Goal: Task Accomplishment & Management: Use online tool/utility

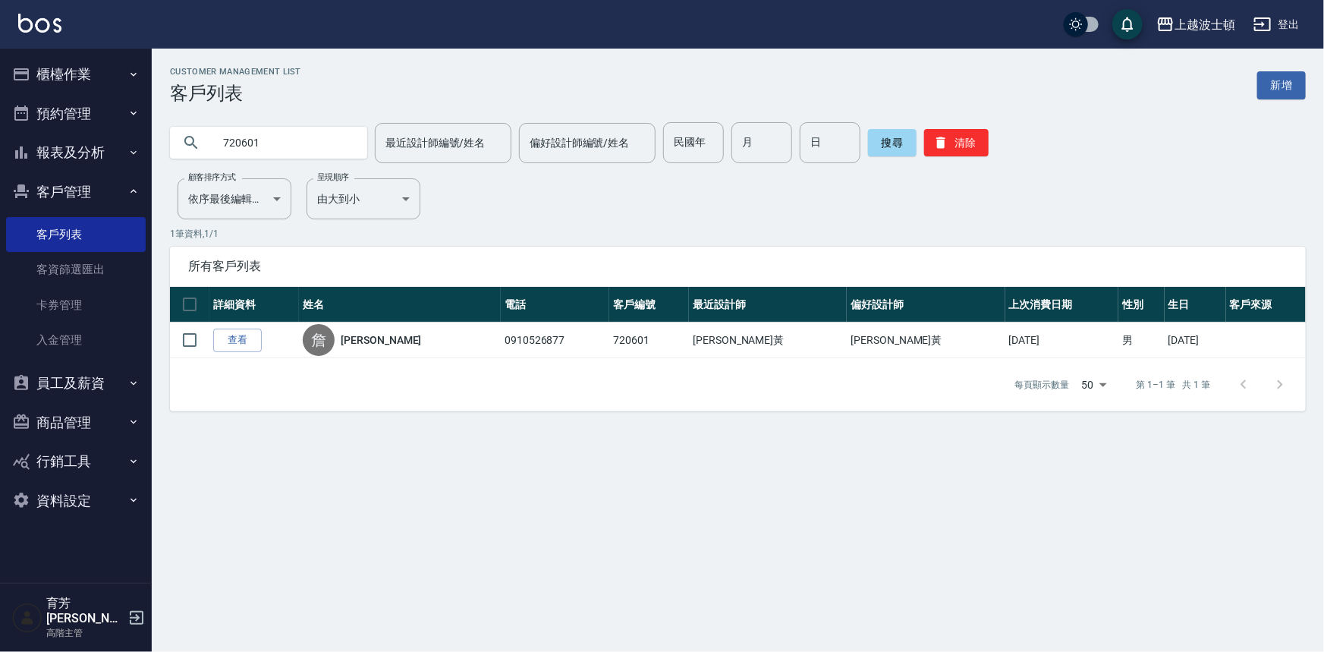
click at [46, 68] on button "櫃檯作業" at bounding box center [76, 74] width 140 height 39
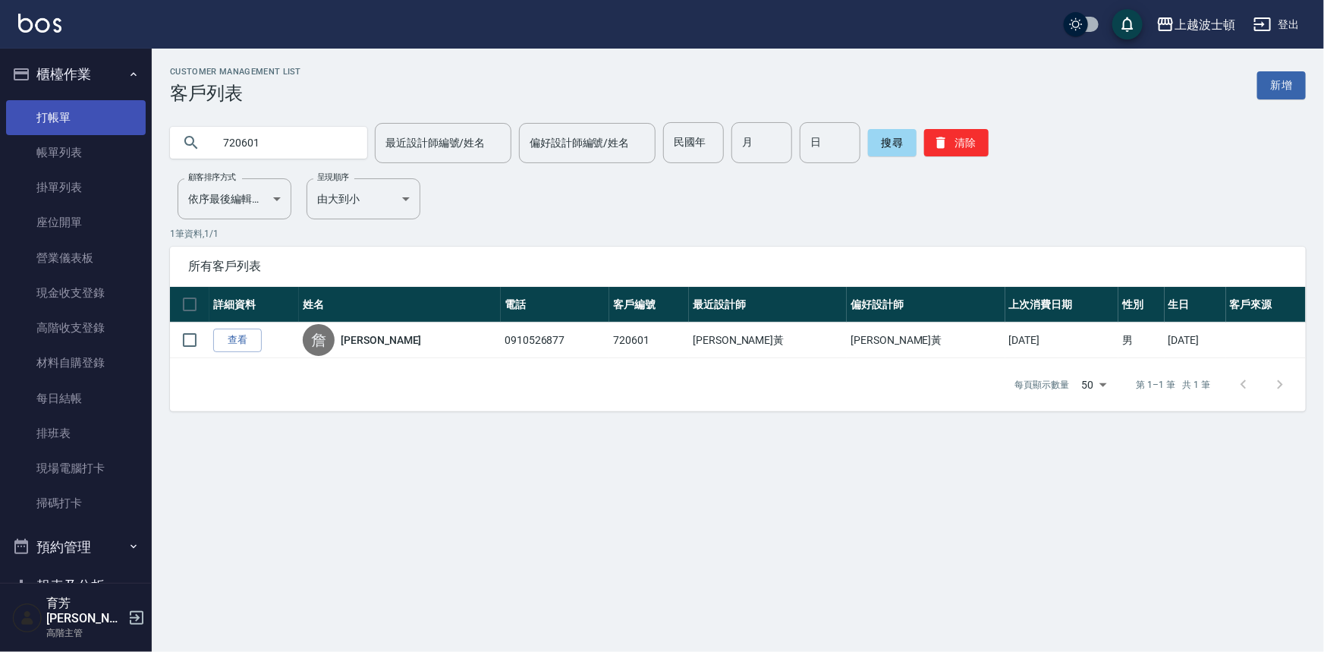
click at [68, 113] on link "打帳單" at bounding box center [76, 117] width 140 height 35
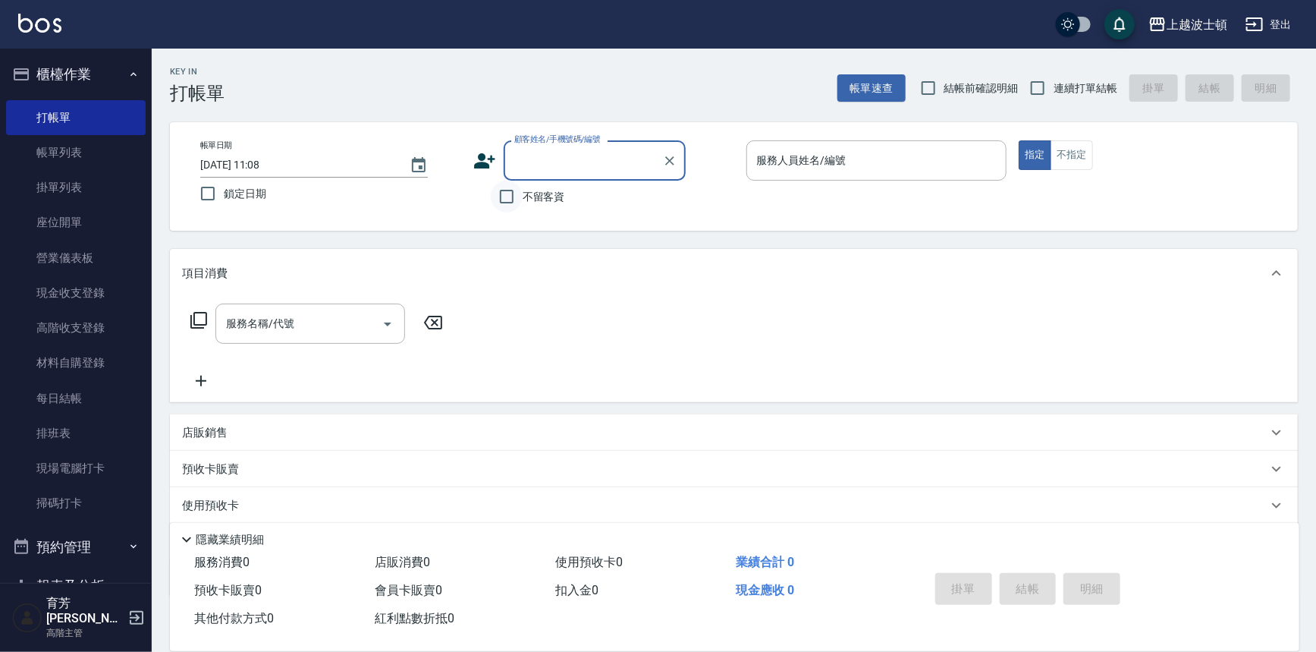
click at [495, 203] on input "不留客資" at bounding box center [507, 197] width 32 height 32
checkbox input "true"
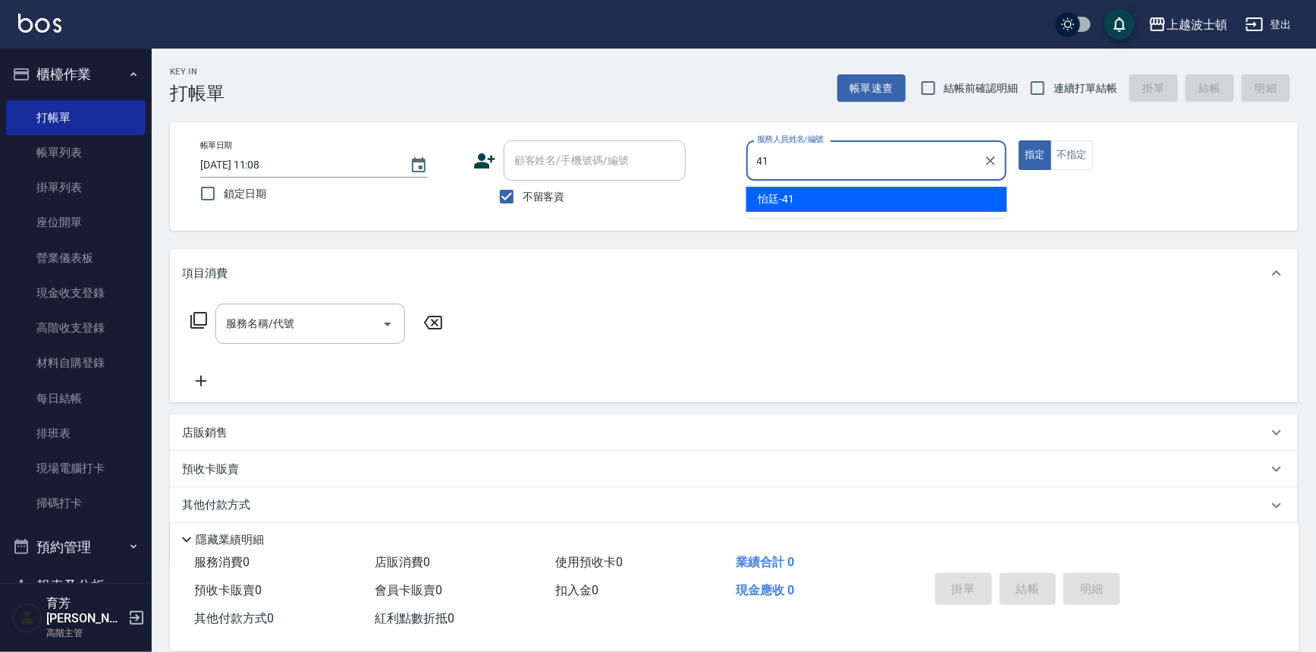
type input "怡廷-41"
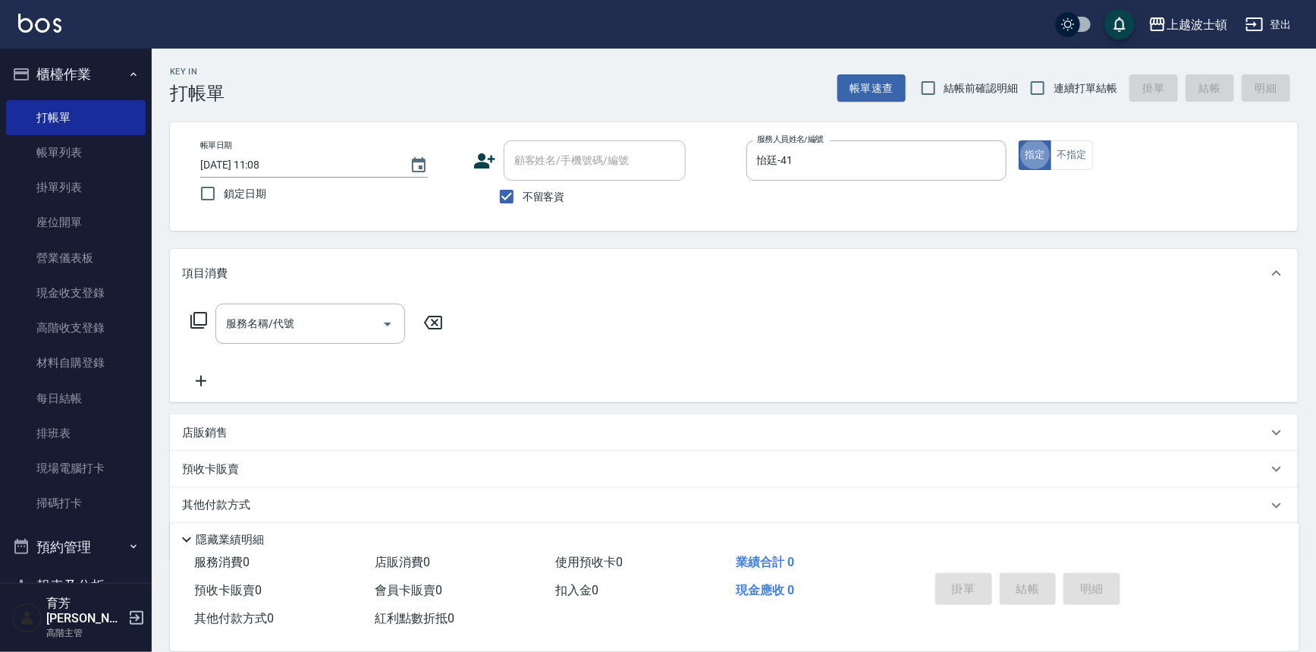
type button "true"
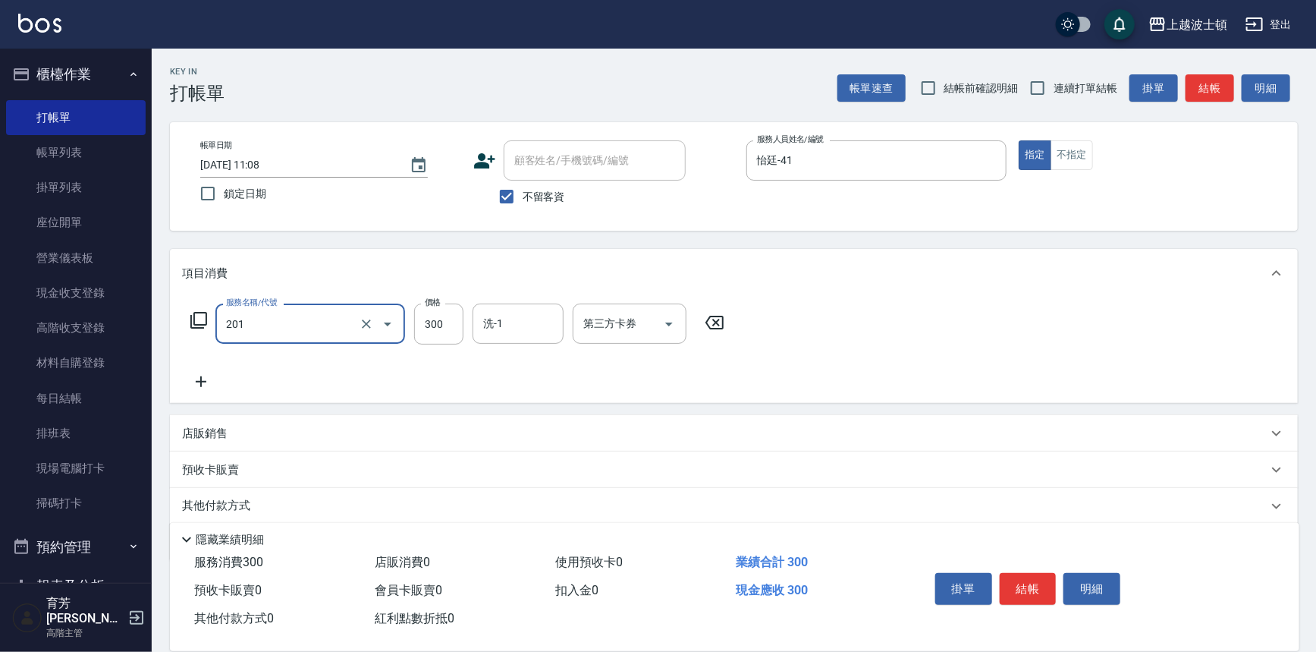
type input "洗髮(201)"
drag, startPoint x: 450, startPoint y: 315, endPoint x: 471, endPoint y: 310, distance: 21.7
click at [451, 313] on input "300" at bounding box center [438, 323] width 49 height 41
click at [507, 313] on input "洗-1" at bounding box center [517, 323] width 77 height 27
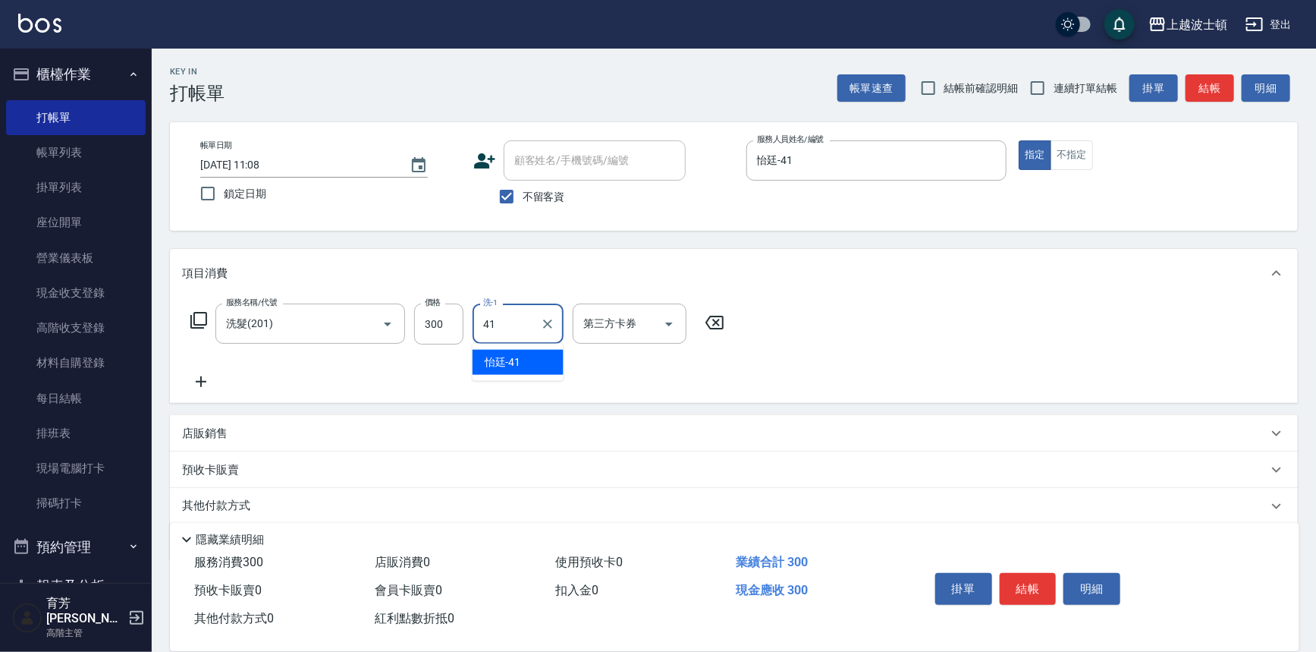
type input "怡廷-41"
click at [1038, 581] on button "結帳" at bounding box center [1028, 589] width 57 height 32
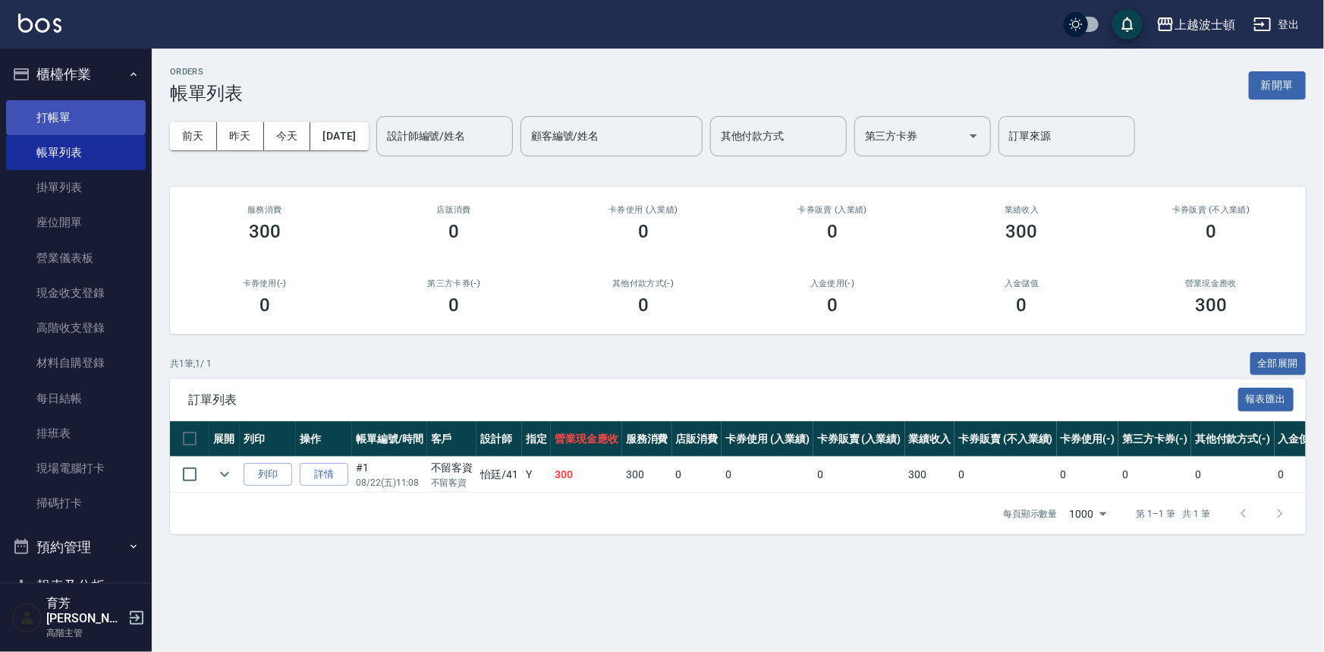
click at [68, 115] on link "打帳單" at bounding box center [76, 117] width 140 height 35
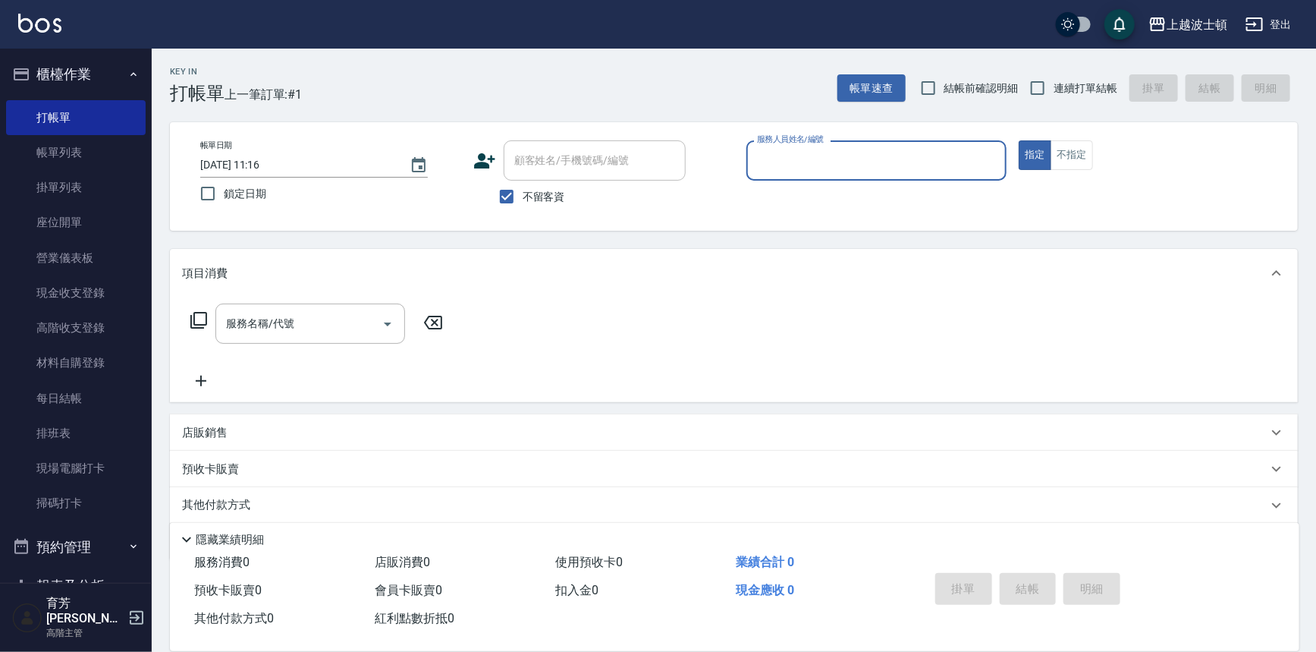
click at [554, 202] on span "不留客資" at bounding box center [544, 197] width 42 height 16
click at [523, 202] on input "不留客資" at bounding box center [507, 197] width 32 height 32
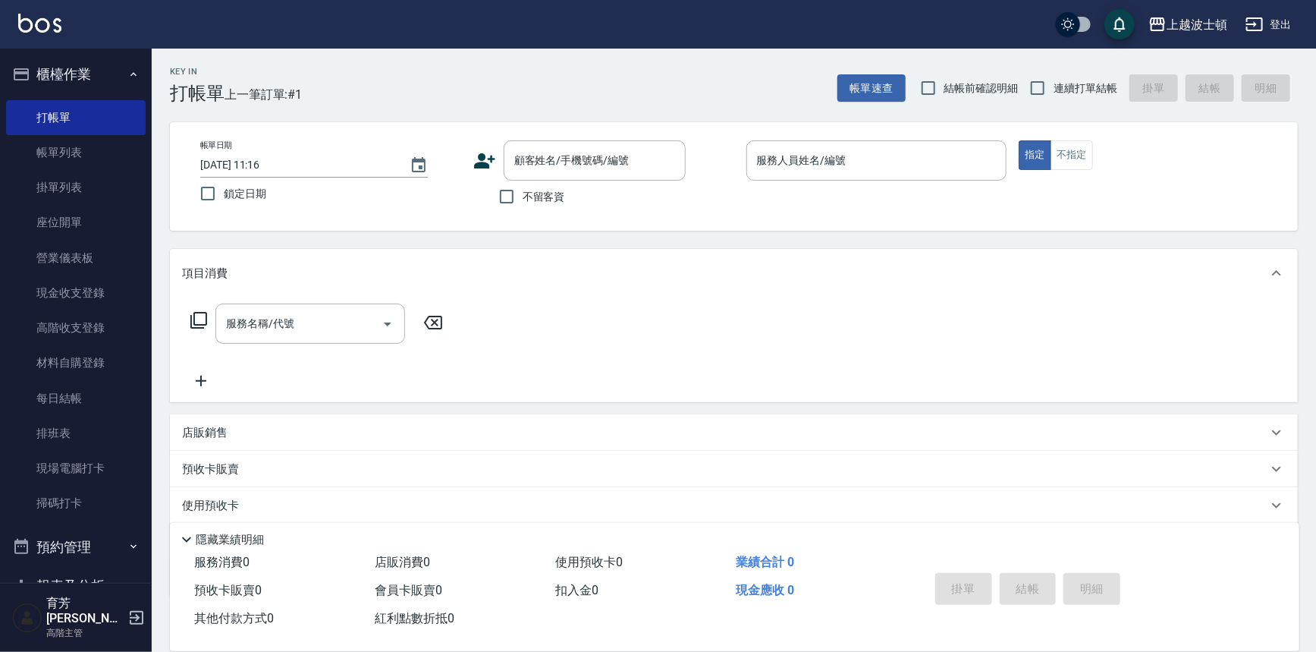
click at [554, 202] on span "不留客資" at bounding box center [544, 197] width 42 height 16
click at [523, 202] on input "不留客資" at bounding box center [507, 197] width 32 height 32
checkbox input "true"
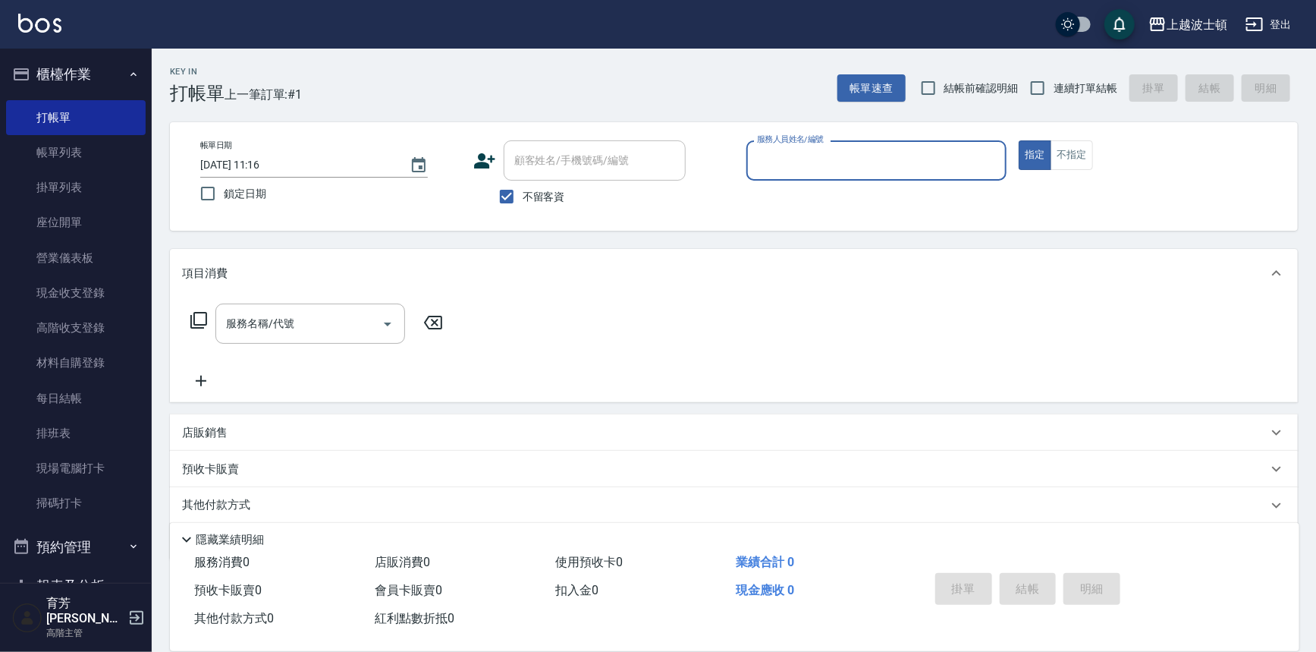
click at [923, 156] on input "服務人員姓名/編號" at bounding box center [876, 160] width 247 height 27
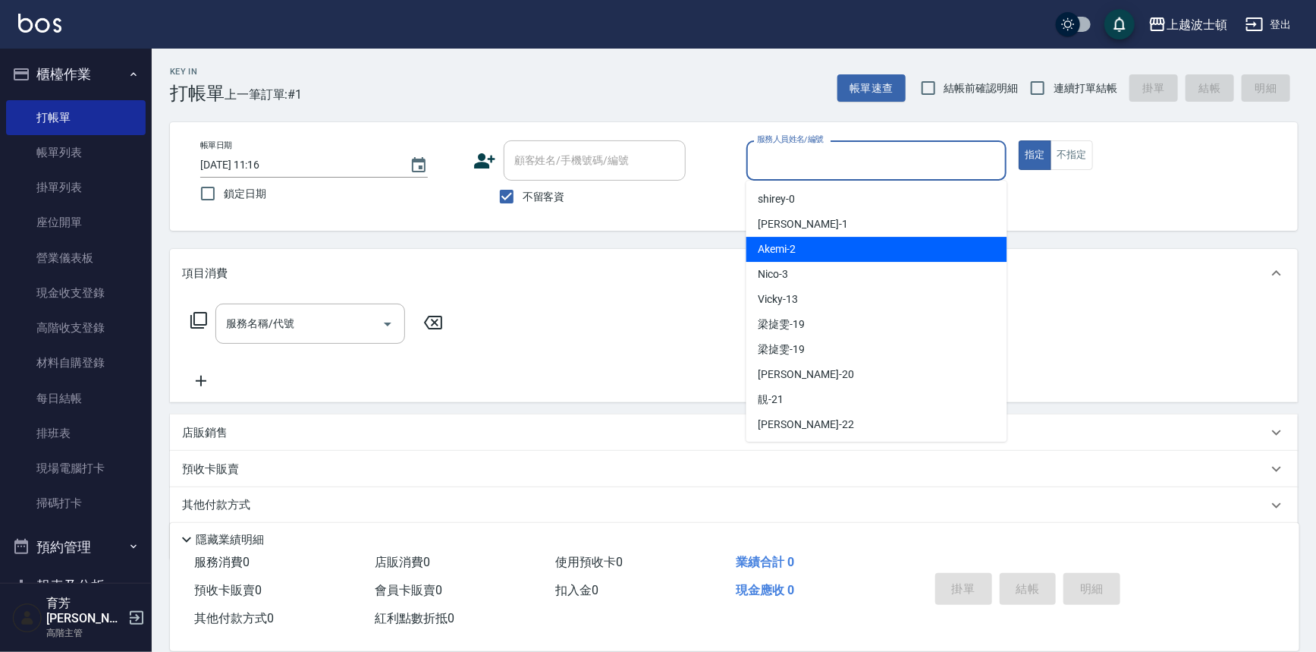
click at [923, 254] on div "Akemi -2" at bounding box center [876, 249] width 261 height 25
type input "Akemi-2"
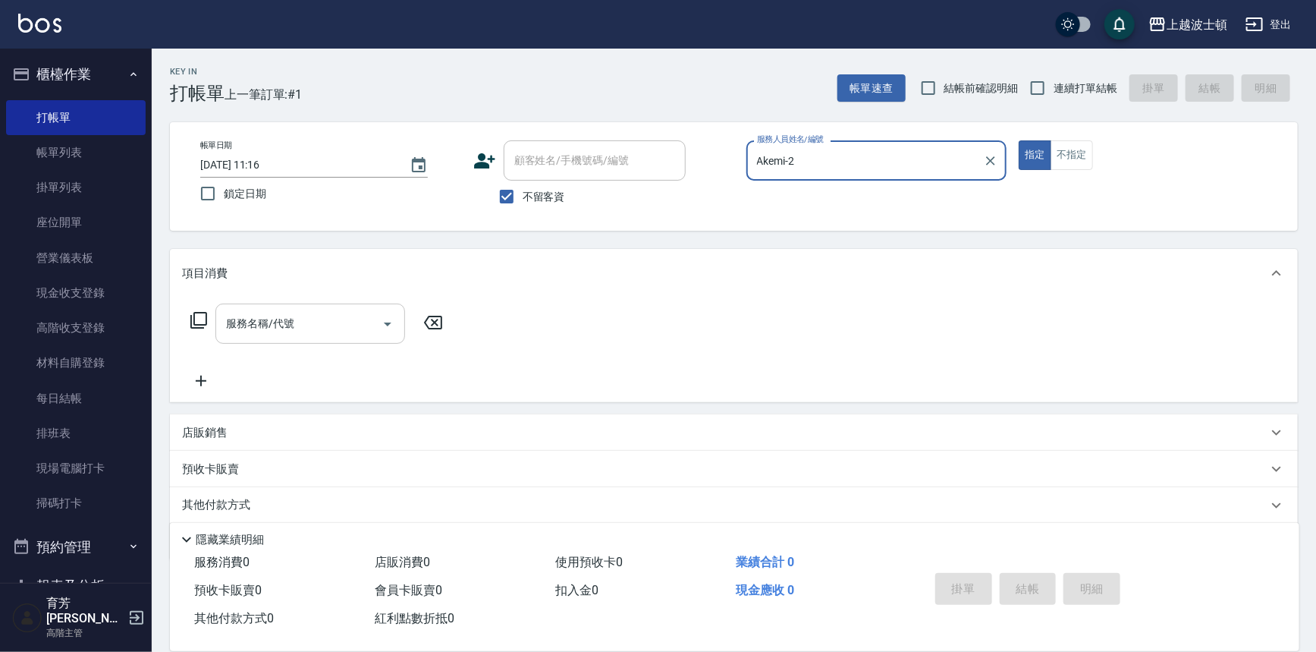
click at [310, 335] on input "服務名稱/代號" at bounding box center [298, 323] width 153 height 27
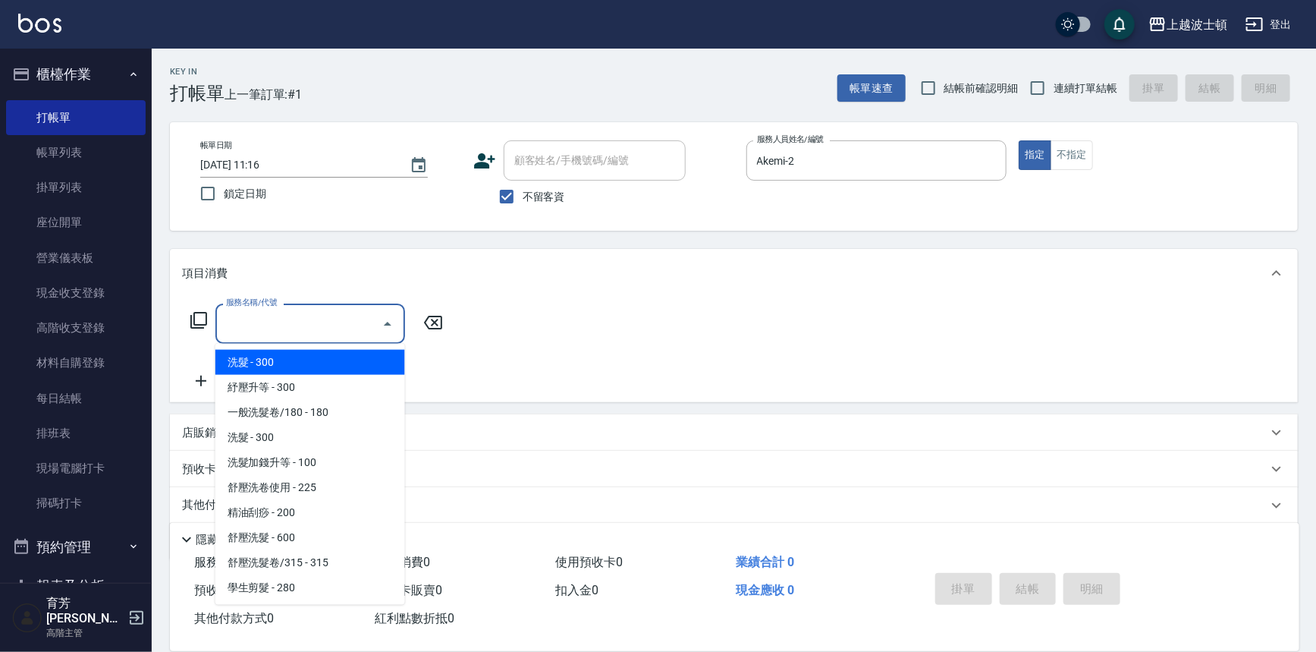
click at [342, 370] on span "洗髮 - 300" at bounding box center [310, 362] width 190 height 25
type input "洗髮(201)"
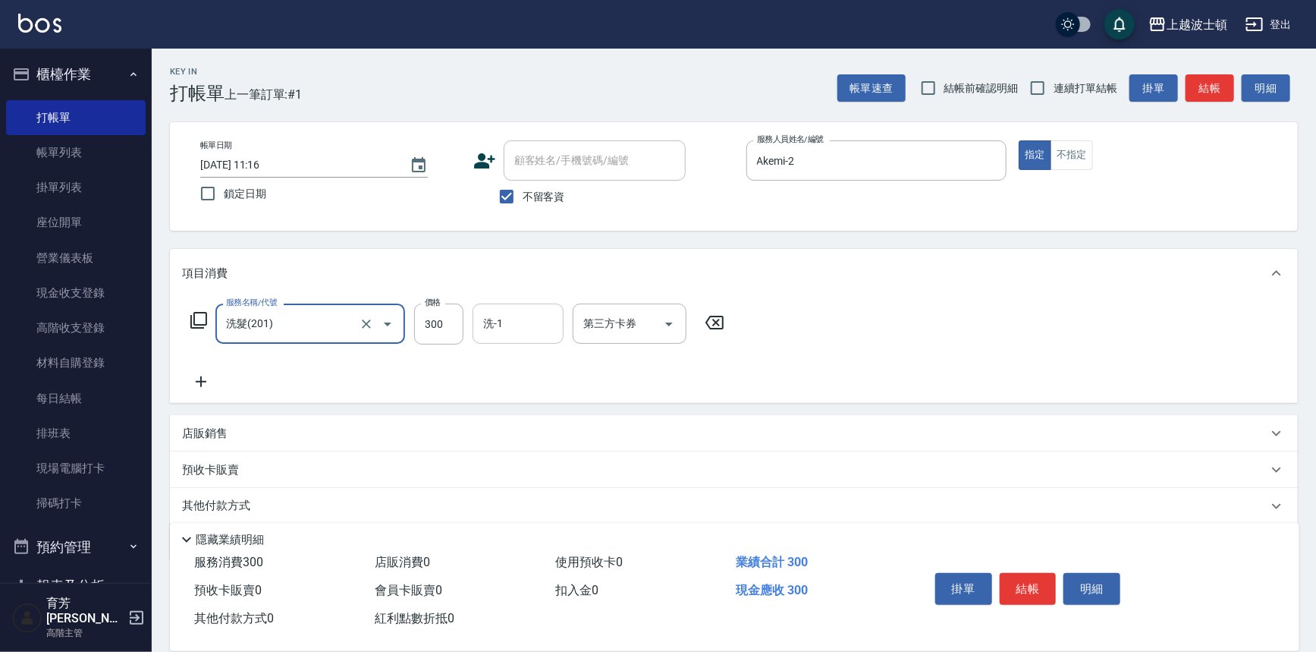
click at [533, 319] on input "洗-1" at bounding box center [517, 323] width 77 height 27
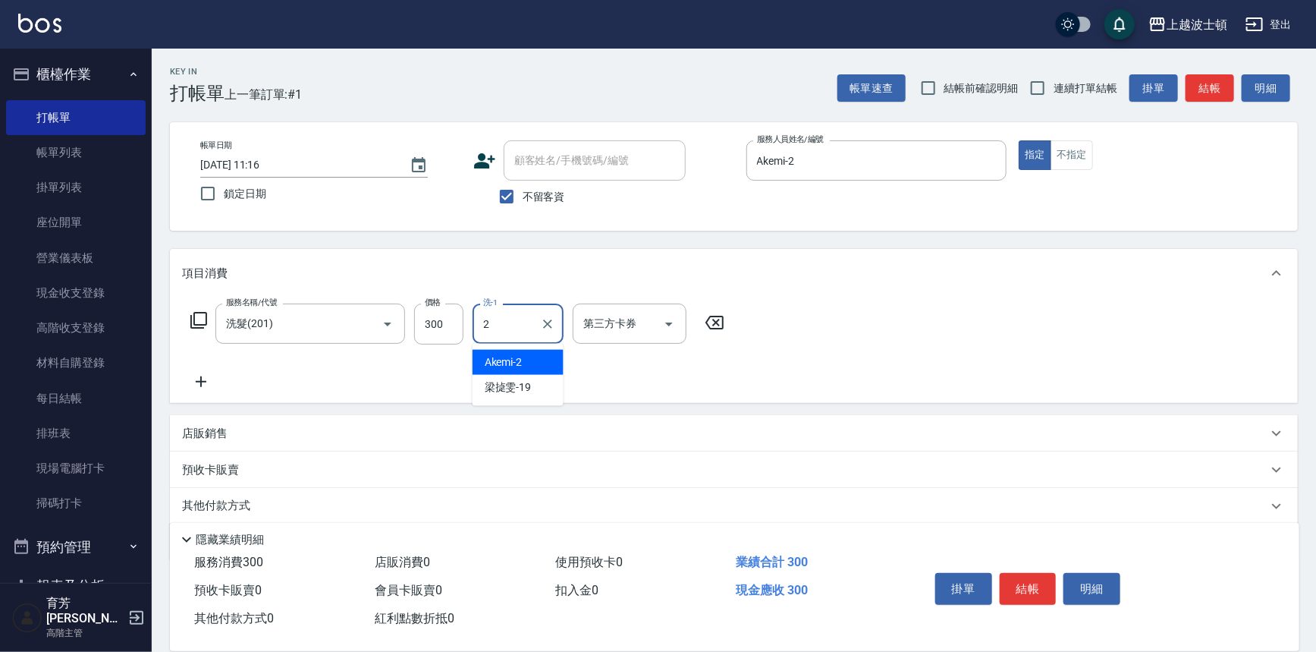
click at [533, 362] on div "Akemi -2" at bounding box center [518, 362] width 91 height 25
type input "Akemi-2"
click at [199, 382] on icon at bounding box center [201, 381] width 11 height 11
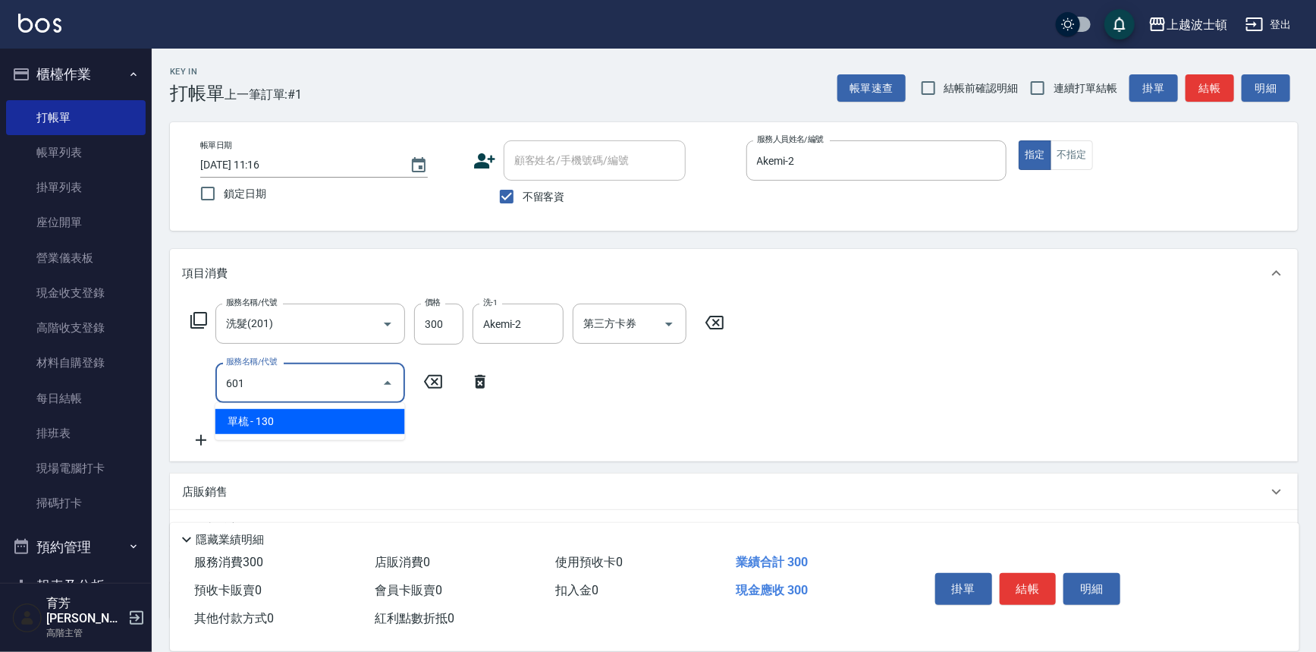
click at [349, 419] on span "單梳 - 130" at bounding box center [310, 421] width 190 height 25
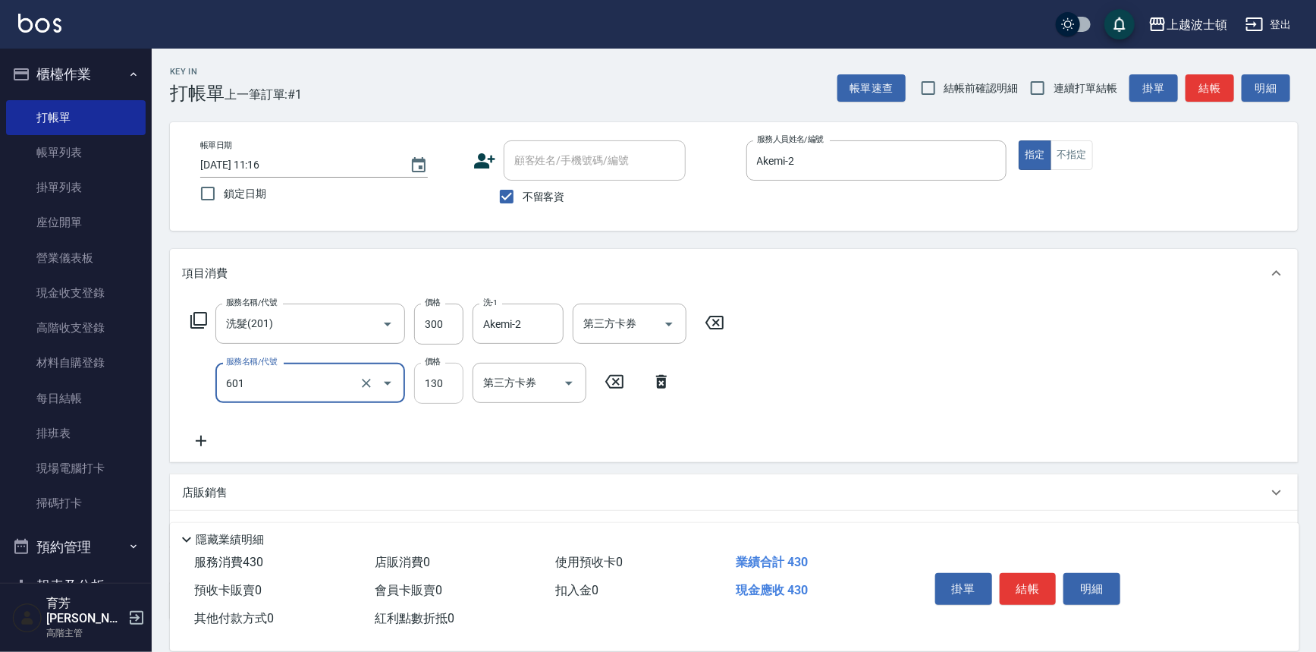
type input "單梳(601)"
click at [429, 390] on input "130" at bounding box center [438, 383] width 49 height 41
type input "200"
click at [201, 435] on icon at bounding box center [201, 440] width 11 height 11
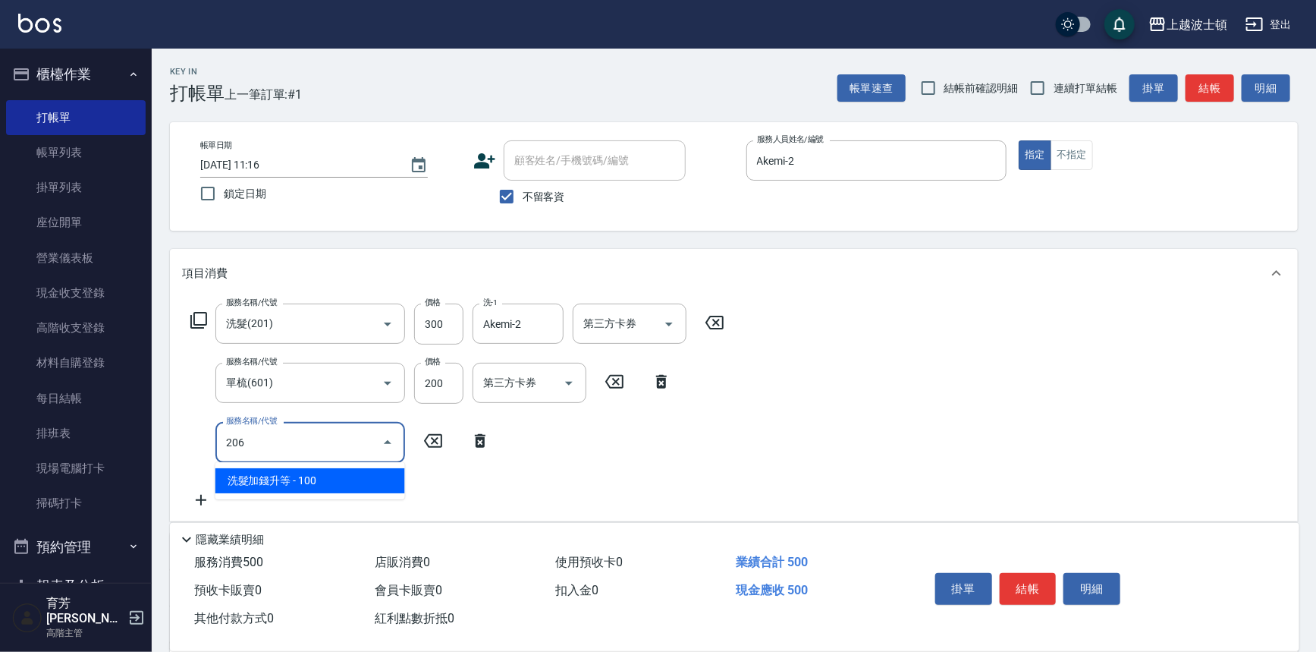
click at [325, 476] on span "洗髮加錢升等 - 100" at bounding box center [310, 480] width 190 height 25
type input "洗髮加錢升等(206)"
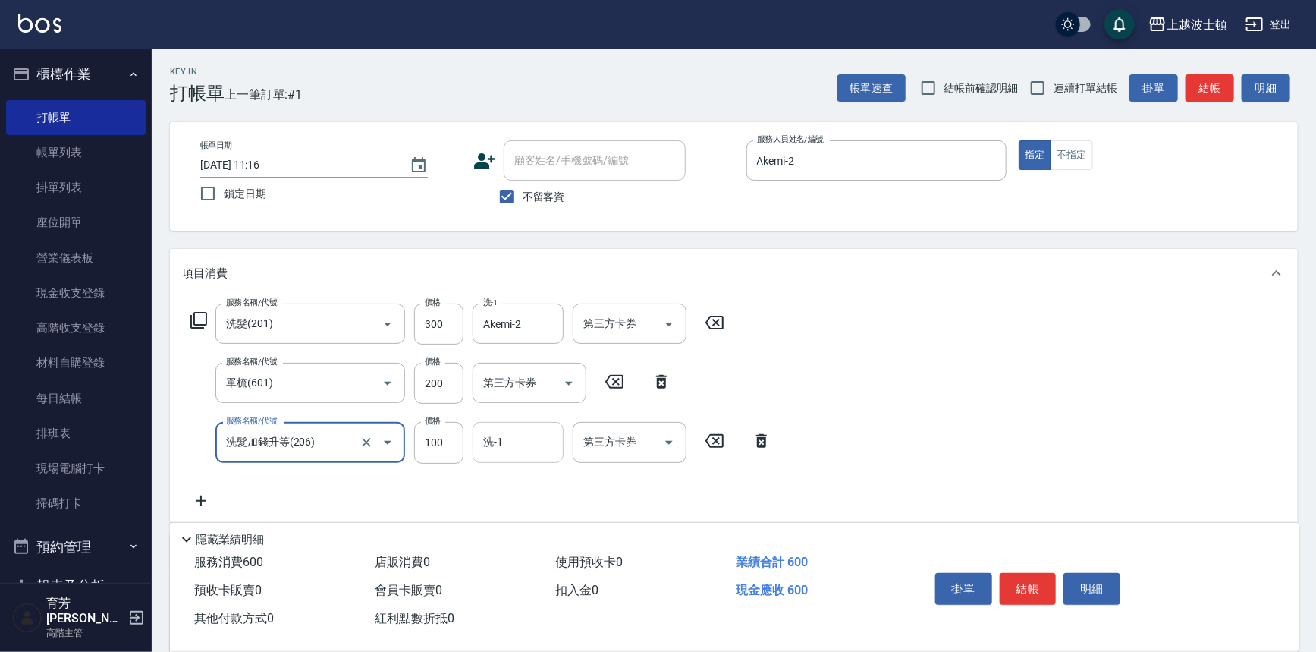
click at [501, 441] on input "洗-1" at bounding box center [517, 442] width 77 height 27
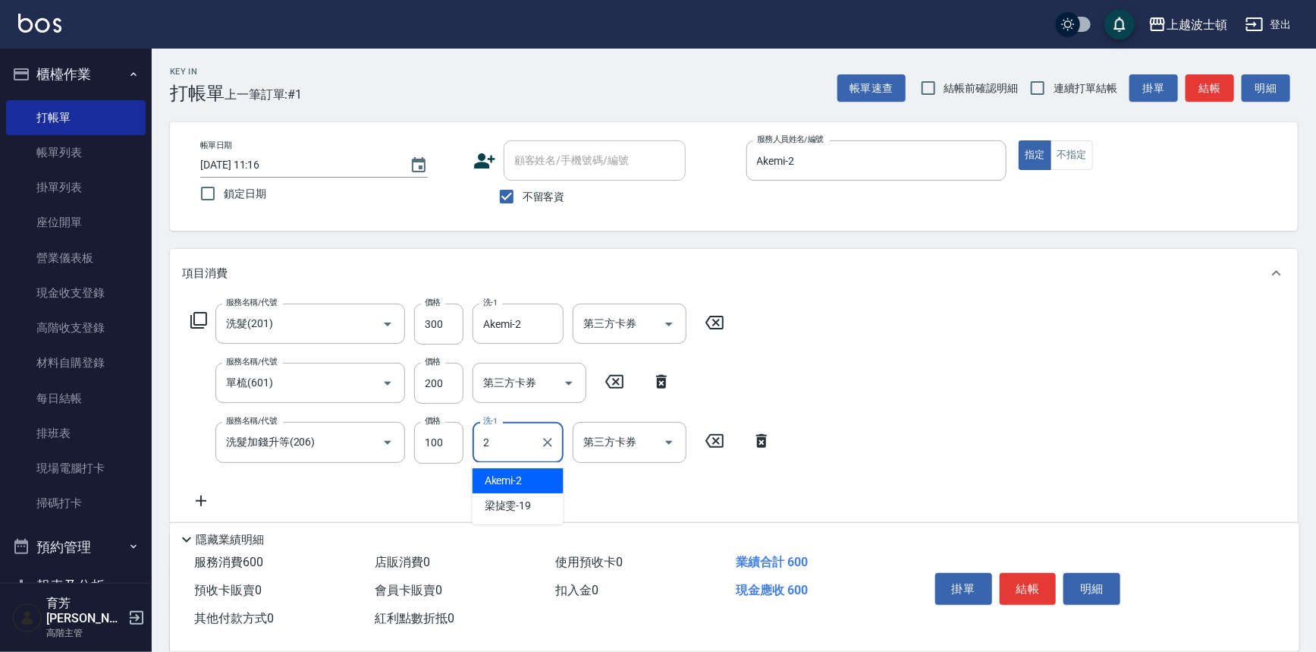
click at [508, 473] on span "Akemi -2" at bounding box center [504, 481] width 38 height 16
type input "Akemi-2"
click at [201, 495] on icon at bounding box center [201, 500] width 11 height 11
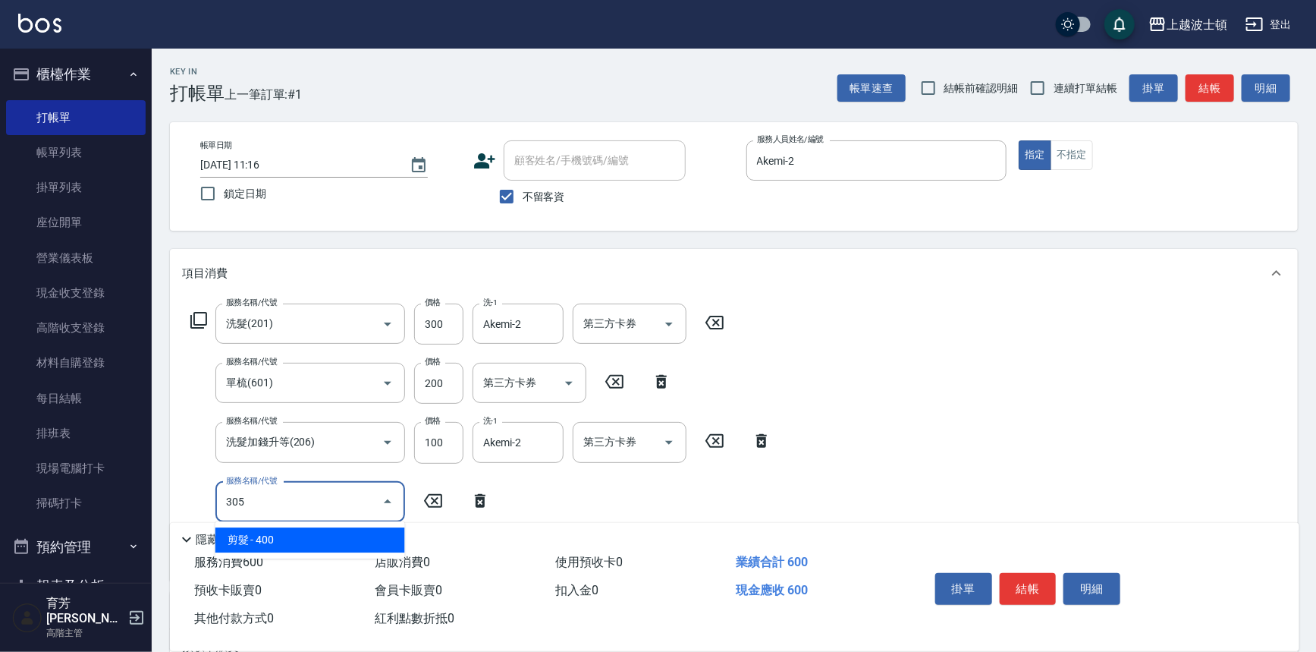
click at [283, 536] on span "剪髮 - 400" at bounding box center [310, 539] width 190 height 25
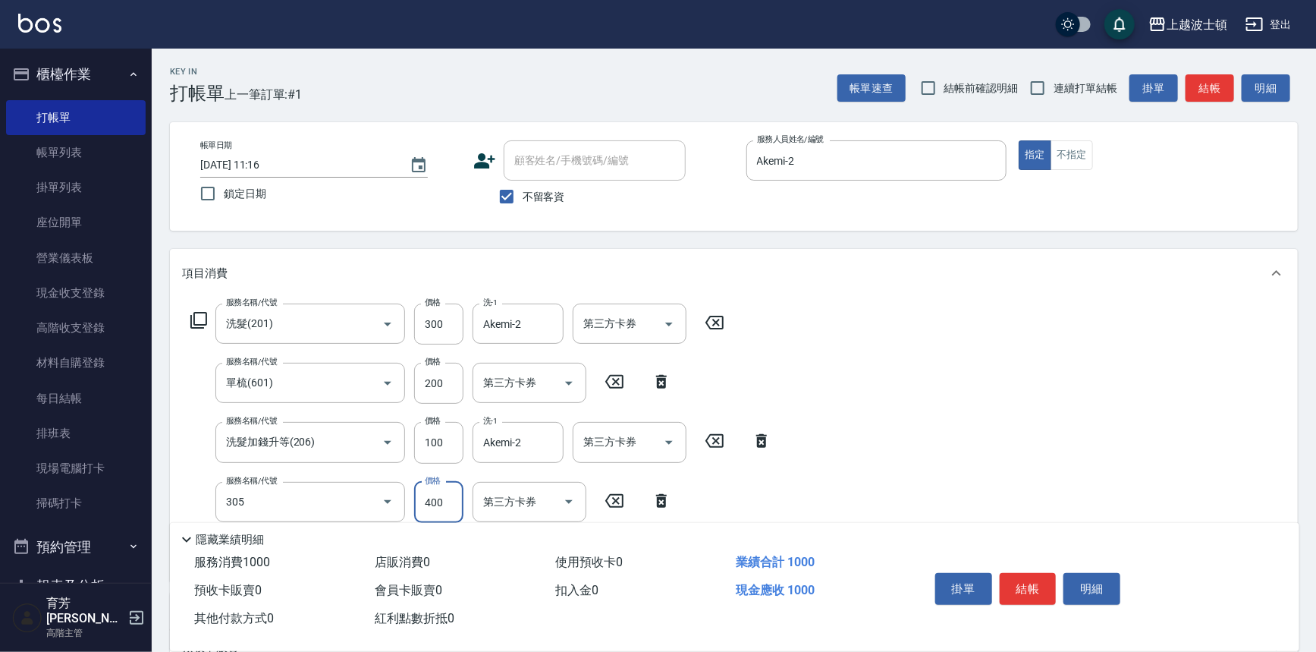
type input "剪髮(305)"
click at [432, 501] on input "400" at bounding box center [438, 502] width 49 height 41
type input "100"
click at [935, 461] on div "服務名稱/代號 洗髮(201) 服務名稱/代號 價格 300 價格 洗-1 Akemi-2 洗-1 第三方卡券 第三方卡券 服務名稱/代號 單梳(601) 服…" at bounding box center [734, 439] width 1128 height 284
click at [1027, 580] on button "結帳" at bounding box center [1028, 589] width 57 height 32
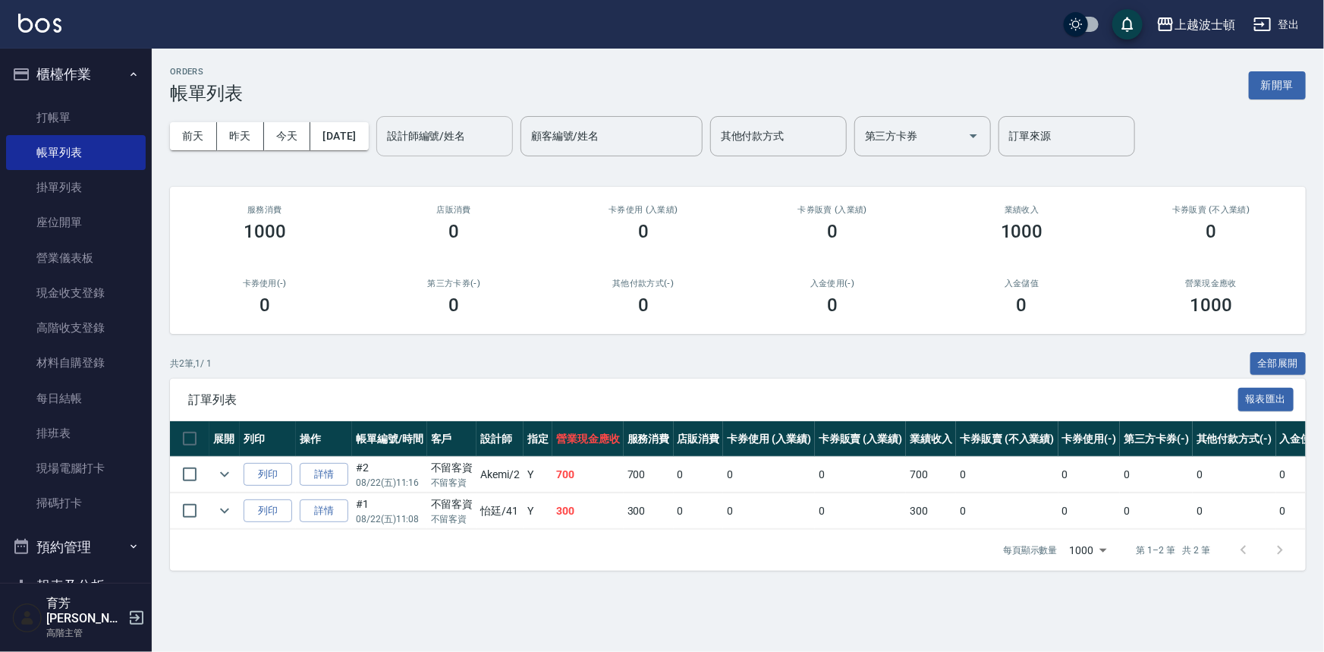
click at [456, 140] on input "設計師編號/姓名" at bounding box center [444, 136] width 123 height 27
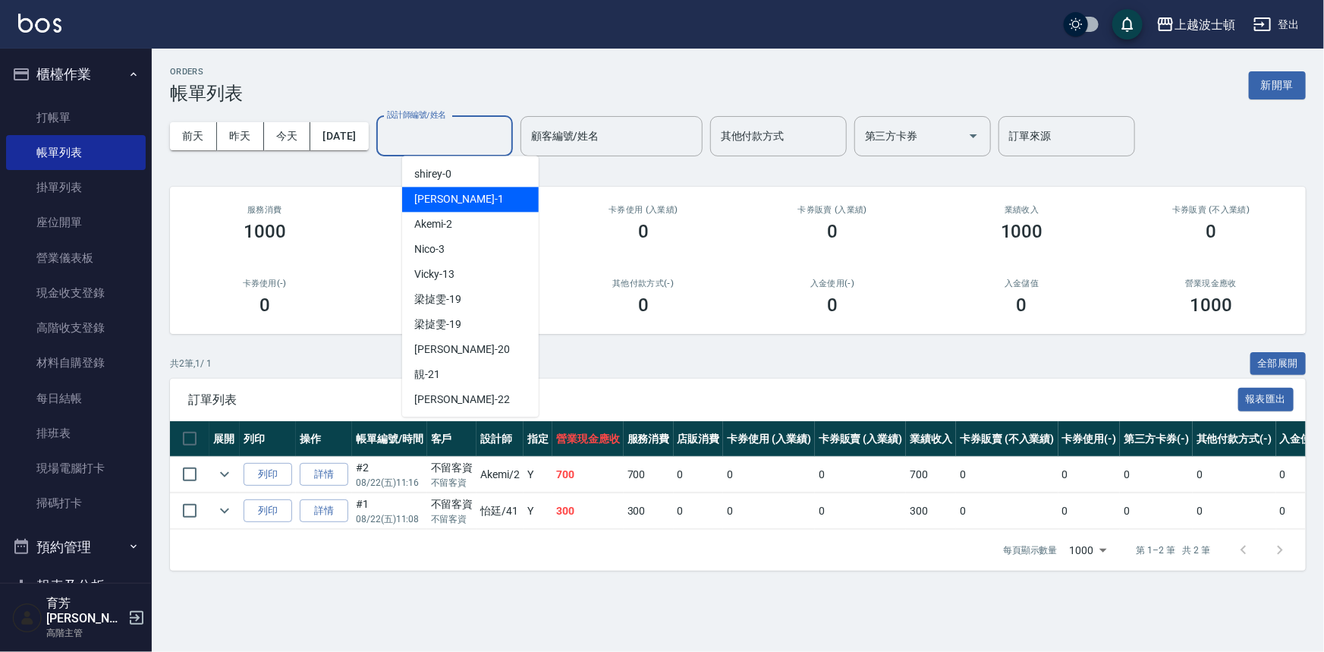
click at [477, 215] on div "Akemi -2" at bounding box center [470, 224] width 137 height 25
type input "Akemi-2"
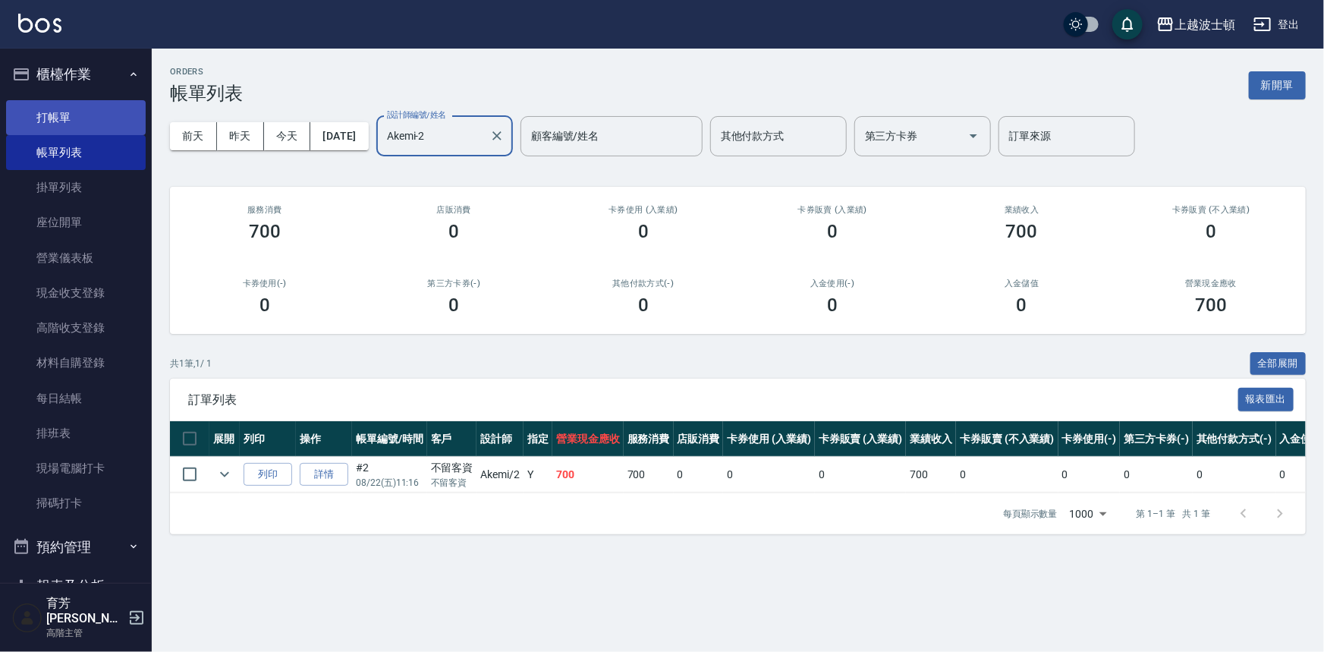
click at [68, 118] on link "打帳單" at bounding box center [76, 117] width 140 height 35
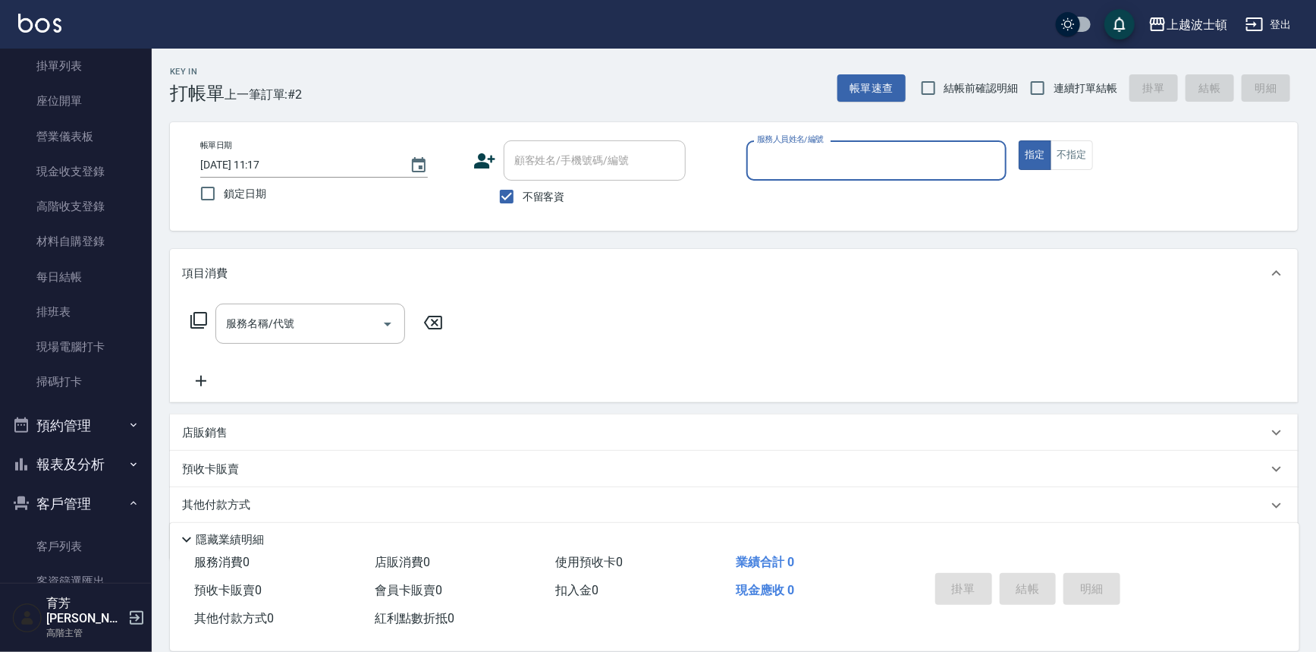
scroll to position [290, 0]
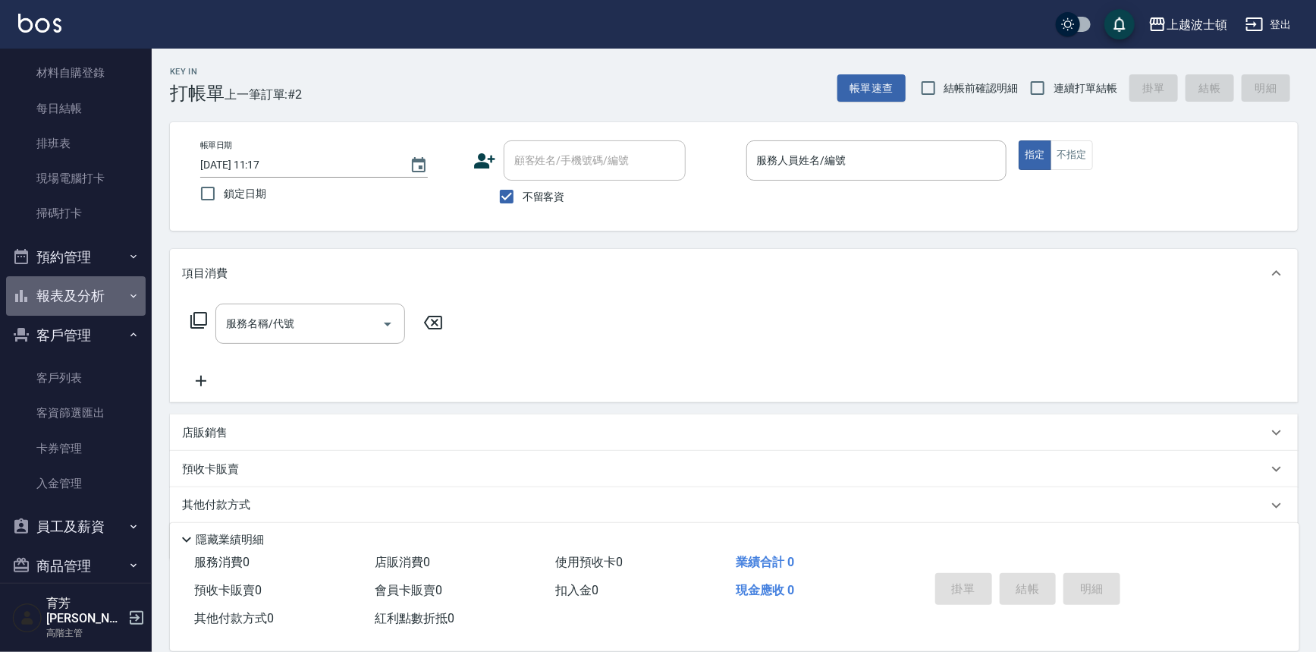
click at [77, 290] on button "報表及分析" at bounding box center [76, 295] width 140 height 39
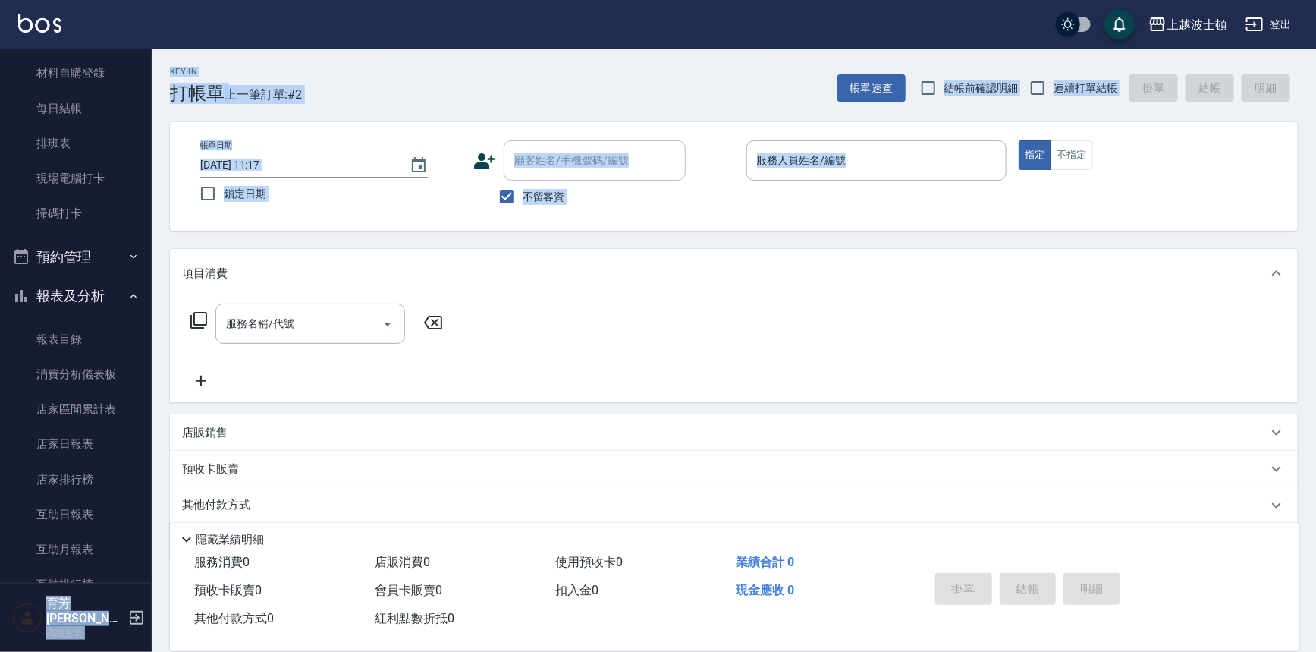
drag, startPoint x: 152, startPoint y: 265, endPoint x: 160, endPoint y: 341, distance: 76.3
click at [160, 341] on div "上越波士頓 登出 櫃檯作業 打帳單 帳單列表 掛單列表 座位開單 營業儀表板 現金收支登錄 高階收支登錄 材料自購登錄 每日結帳 排班表 現場電腦打卡 掃碼打…" at bounding box center [658, 351] width 1316 height 702
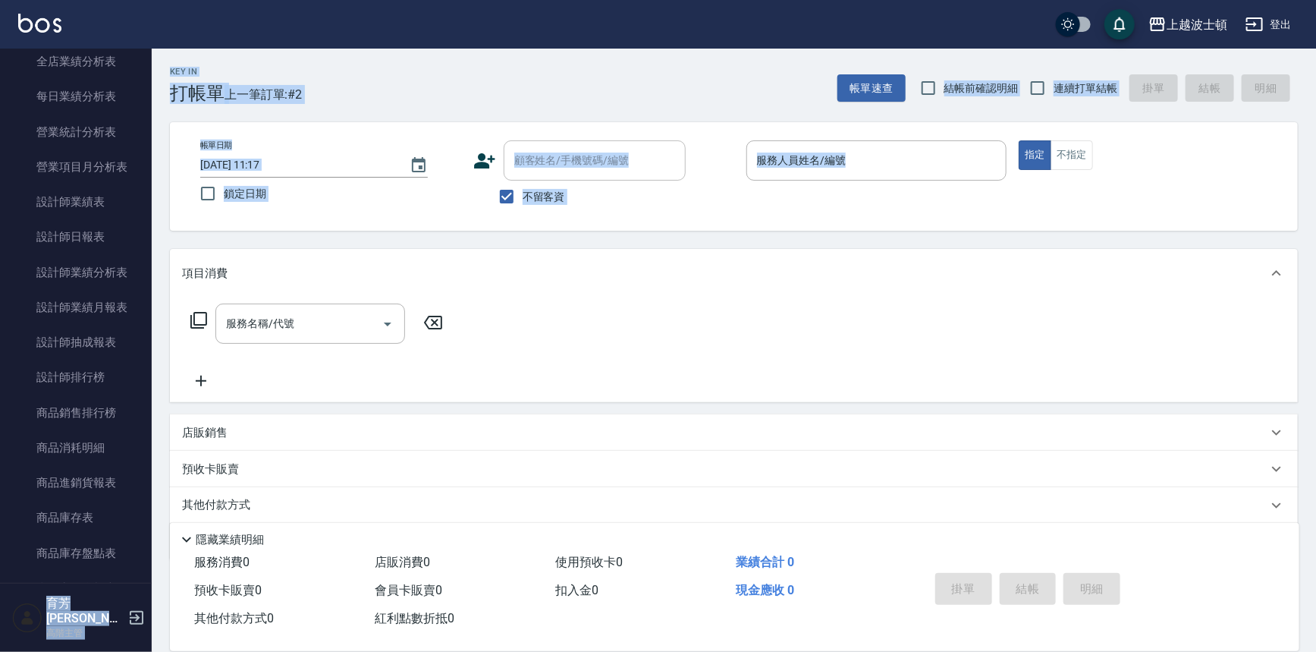
scroll to position [922, 0]
click at [100, 231] on link "設計師日報表" at bounding box center [76, 232] width 140 height 35
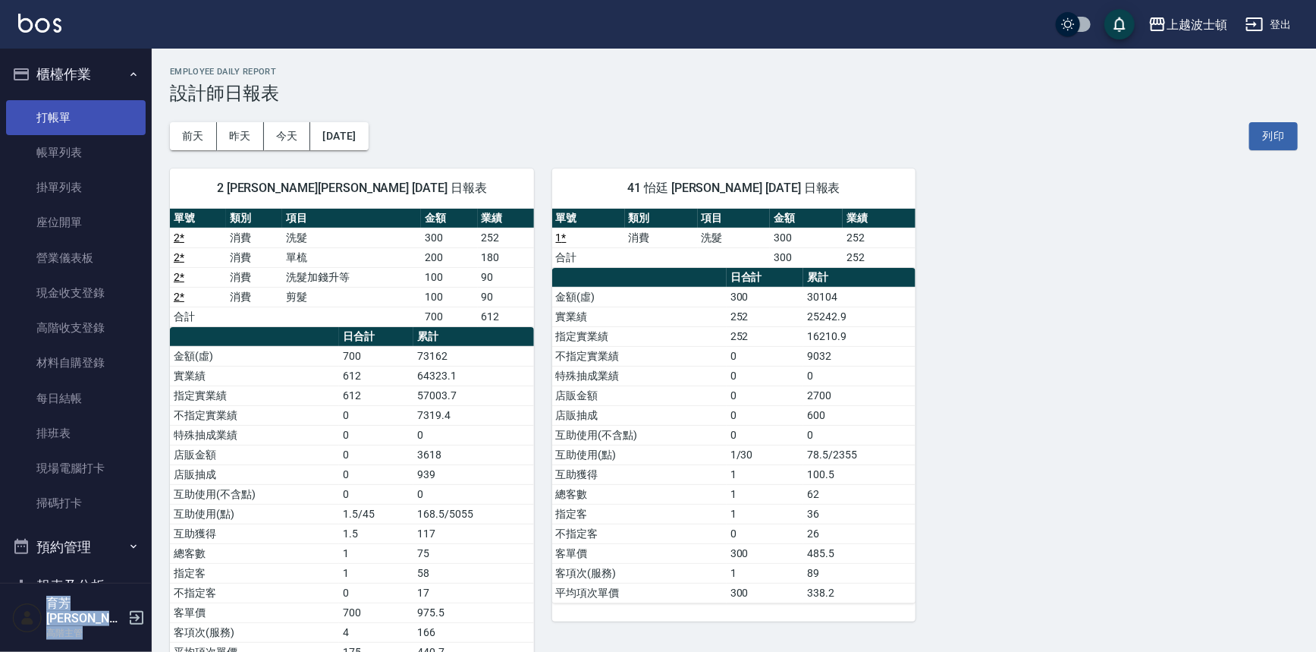
click at [82, 114] on link "打帳單" at bounding box center [76, 117] width 140 height 35
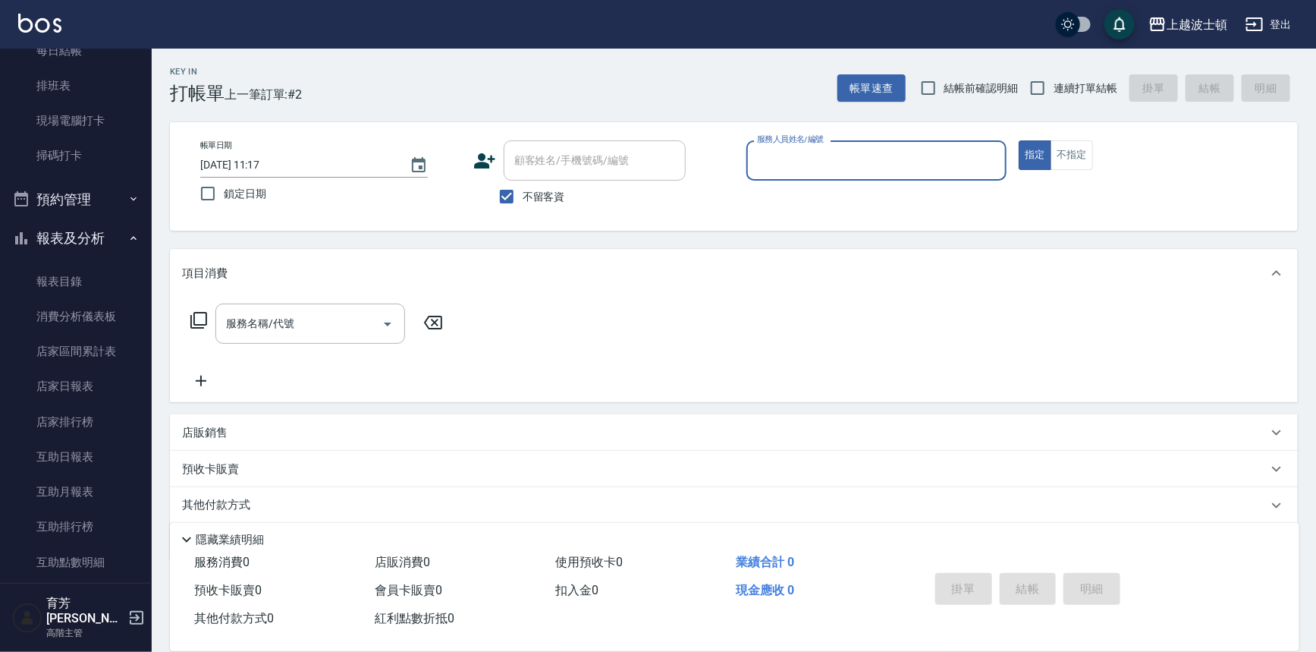
scroll to position [276, 0]
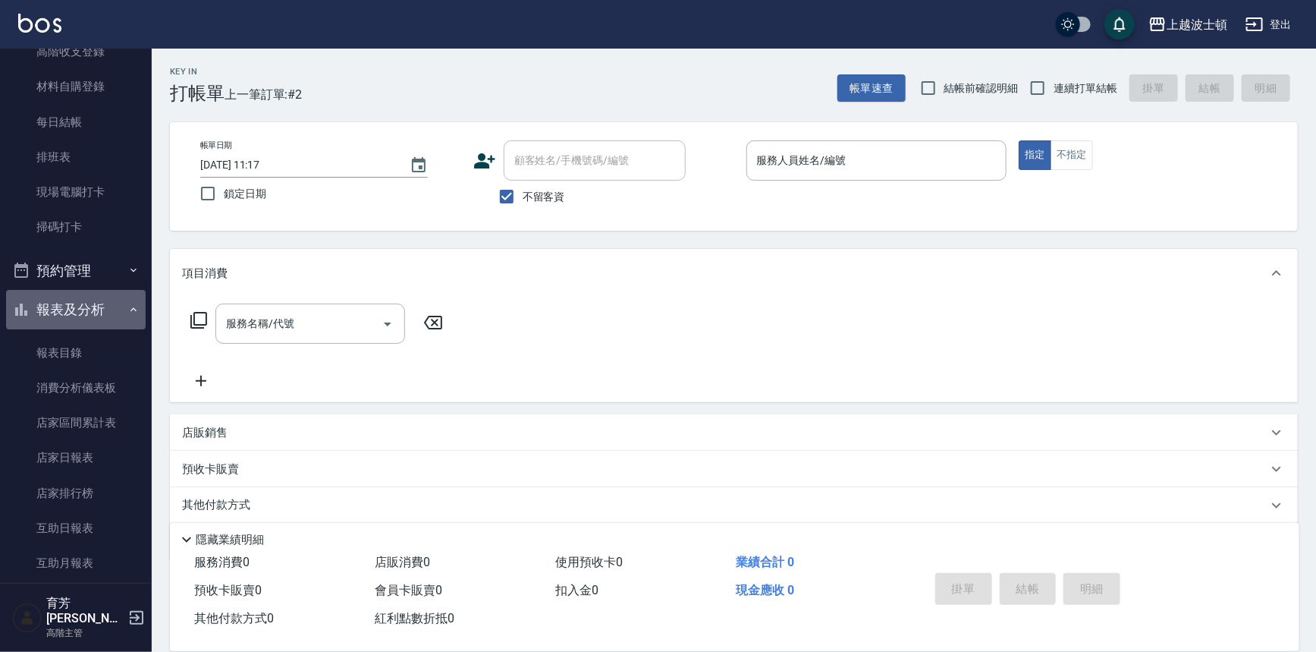
click at [90, 294] on button "報表及分析" at bounding box center [76, 309] width 140 height 39
